Goal: Information Seeking & Learning: Learn about a topic

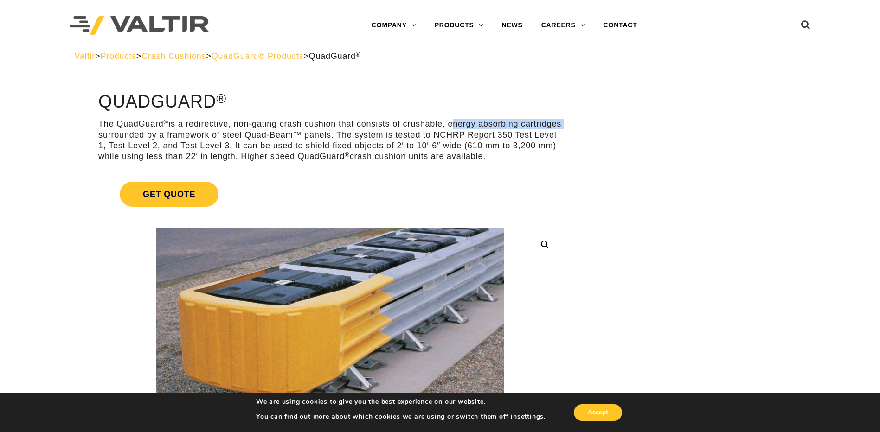
drag, startPoint x: 450, startPoint y: 124, endPoint x: 140, endPoint y: 136, distance: 310.9
click at [140, 136] on p "The QuadGuard ® is a redirective, non-gating crash cushion that consists of cru…" at bounding box center [329, 141] width 463 height 44
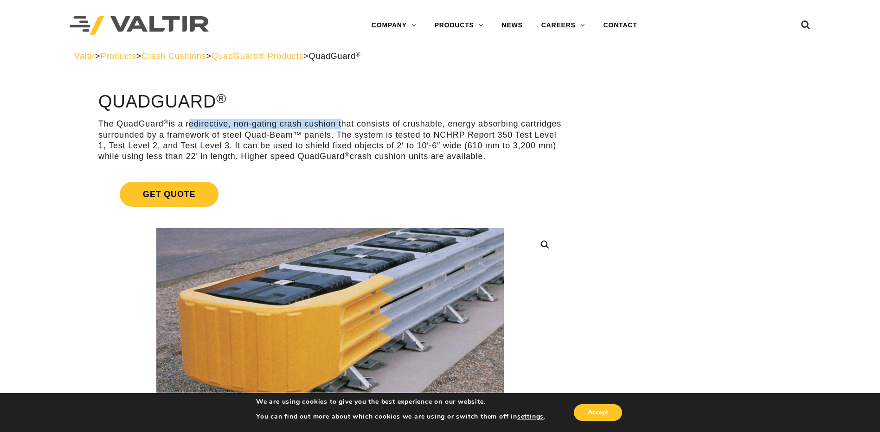
drag, startPoint x: 341, startPoint y: 122, endPoint x: 188, endPoint y: 118, distance: 152.6
click at [376, 148] on p "The QuadGuard ® is a redirective, non-gating crash cushion that consists of cru…" at bounding box center [329, 141] width 463 height 44
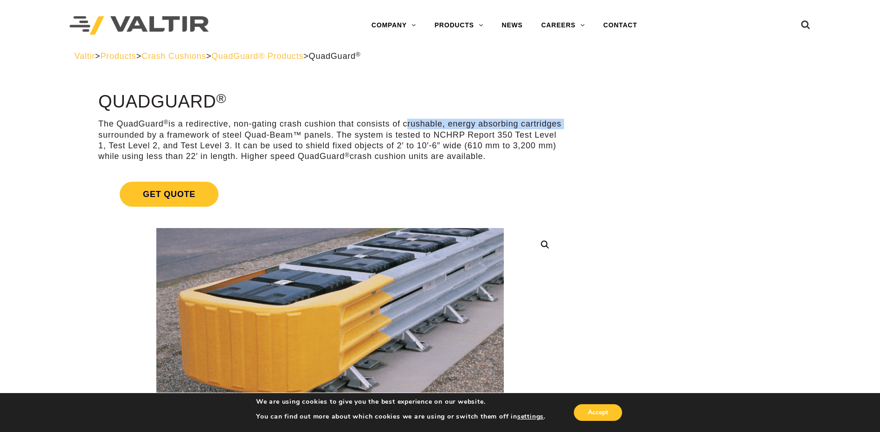
drag, startPoint x: 407, startPoint y: 125, endPoint x: 137, endPoint y: 133, distance: 270.0
click at [137, 133] on p "The QuadGuard ® is a redirective, non-gating crash cushion that consists of cru…" at bounding box center [329, 141] width 463 height 44
copy p "crushable, energy absorbing cartridges"
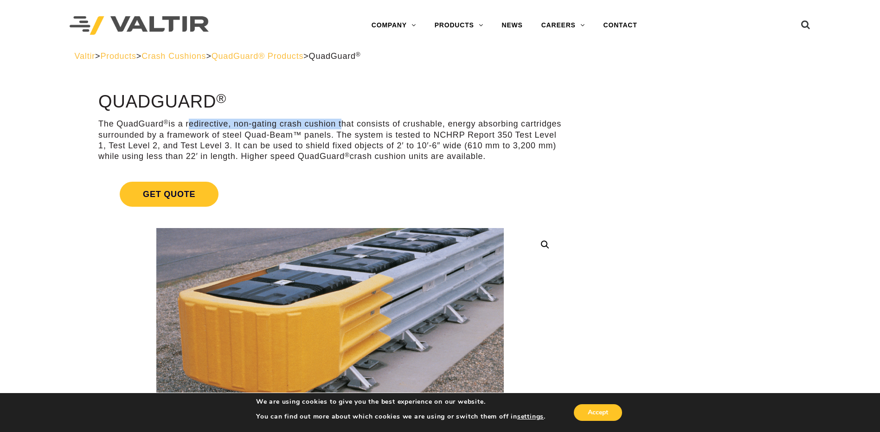
drag, startPoint x: 340, startPoint y: 121, endPoint x: 189, endPoint y: 125, distance: 151.2
click at [189, 125] on p "The QuadGuard ® is a redirective, non-gating crash cushion that consists of cru…" at bounding box center [329, 141] width 463 height 44
copy p "redirective, non-gating crash cushion"
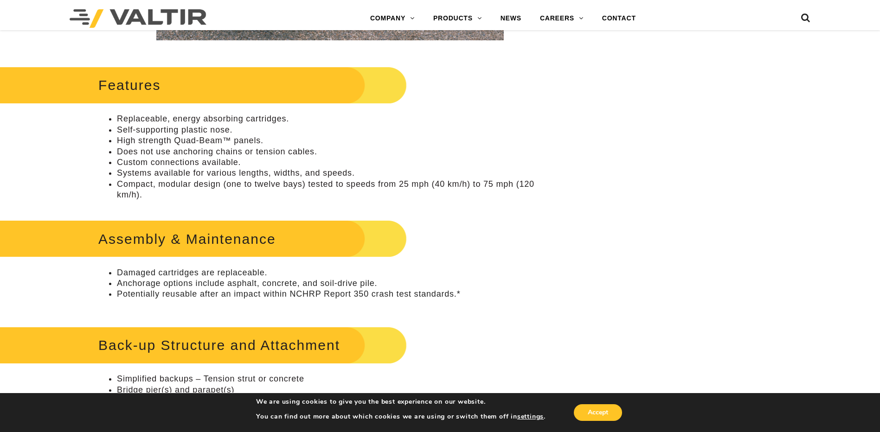
scroll to position [371, 0]
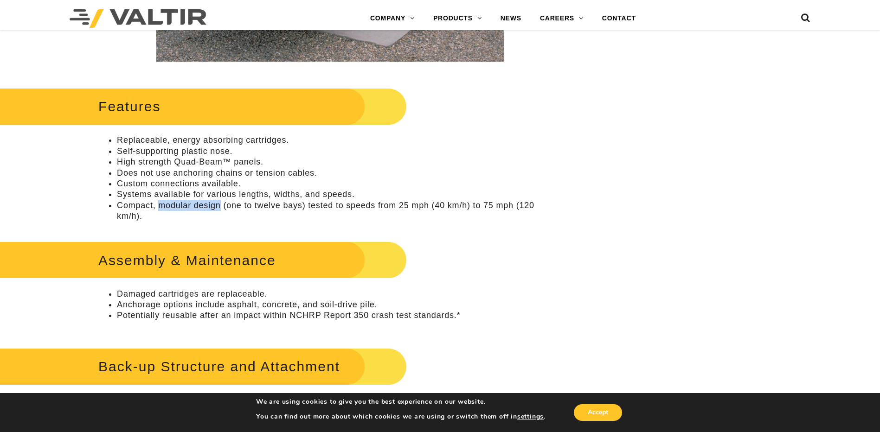
drag, startPoint x: 221, startPoint y: 207, endPoint x: 160, endPoint y: 202, distance: 60.9
click at [160, 202] on li "Compact, modular design (one to twelve bays) tested to speeds from 25 mph (40 k…" at bounding box center [339, 211] width 445 height 22
drag, startPoint x: 270, startPoint y: 294, endPoint x: 115, endPoint y: 294, distance: 154.9
click at [115, 294] on ul "Damaged cartridges are replaceable. Anchorage options include asphalt, concrete…" at bounding box center [329, 305] width 463 height 32
copy li "Damaged cartridges are replaceable."
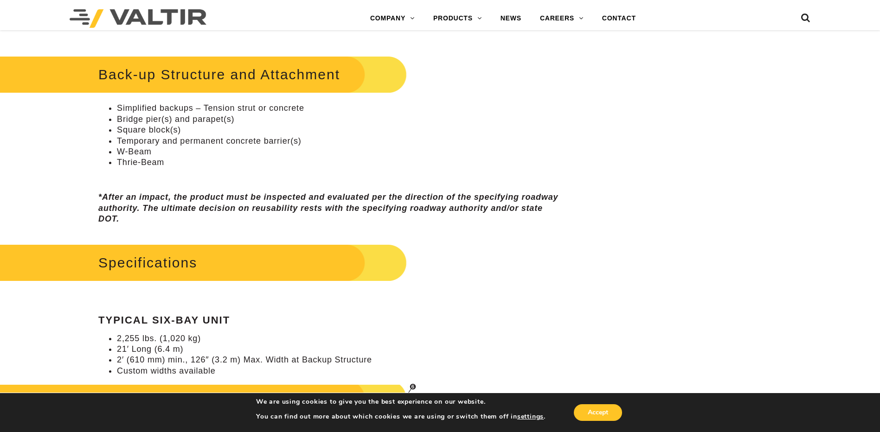
scroll to position [0, 0]
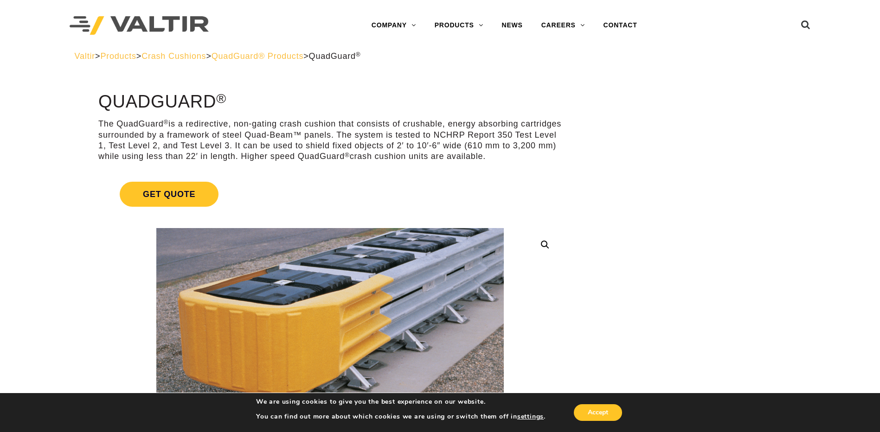
drag, startPoint x: 675, startPoint y: 294, endPoint x: 656, endPoint y: 109, distance: 186.0
drag, startPoint x: 338, startPoint y: 125, endPoint x: 283, endPoint y: 127, distance: 54.3
click at [283, 127] on p "The QuadGuard ® is a redirective, non-gating crash cushion that consists of cru…" at bounding box center [329, 141] width 463 height 44
copy p "crash cushion"
